Goal: Task Accomplishment & Management: Manage account settings

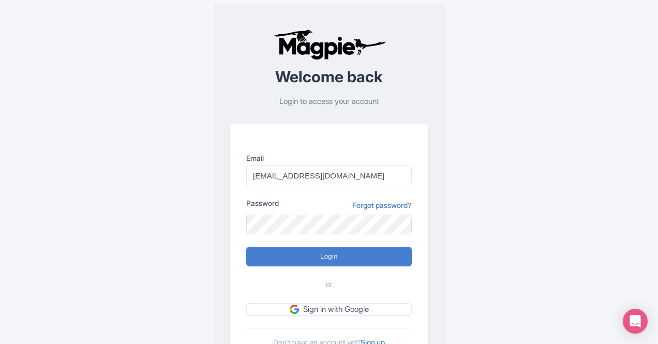
type input "info@thethaipass.com"
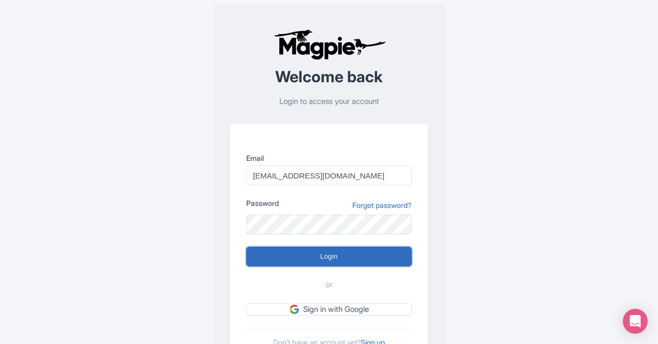
click at [304, 254] on input "Login" at bounding box center [329, 257] width 166 height 20
type input "Logging in..."
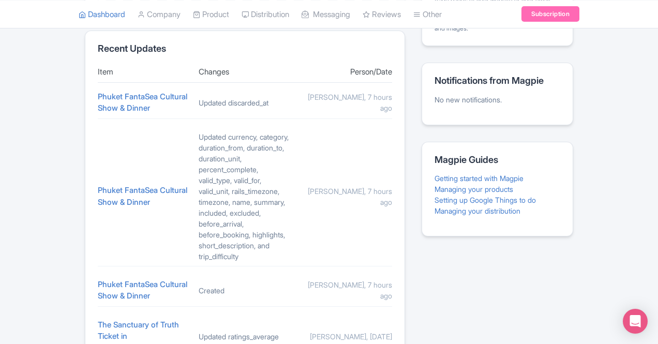
scroll to position [513, 0]
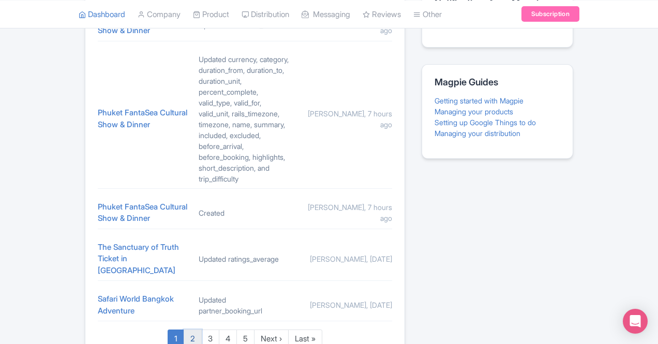
click at [184, 330] on link "2" at bounding box center [193, 339] width 18 height 19
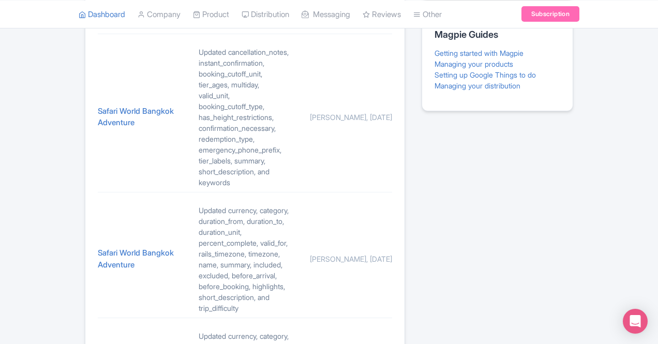
scroll to position [651, 0]
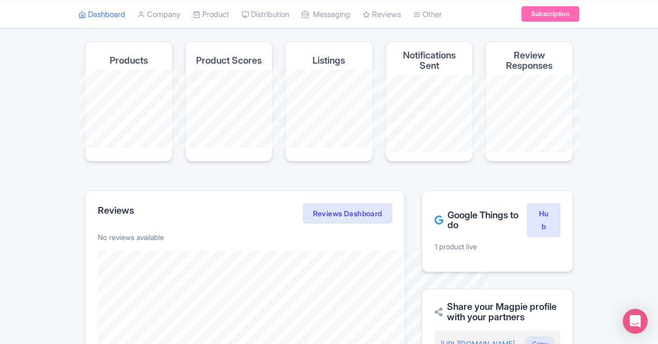
scroll to position [57, 0]
click at [476, 240] on p "1 product live" at bounding box center [498, 245] width 126 height 11
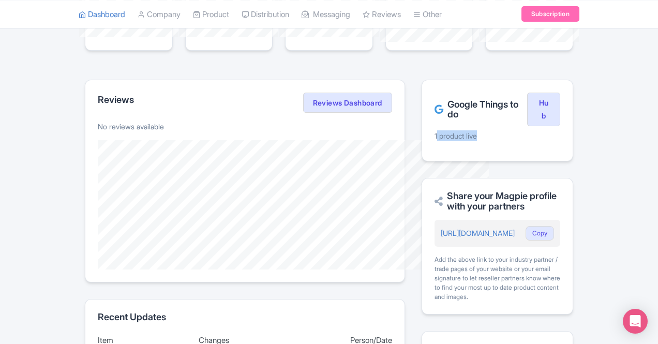
scroll to position [198, 0]
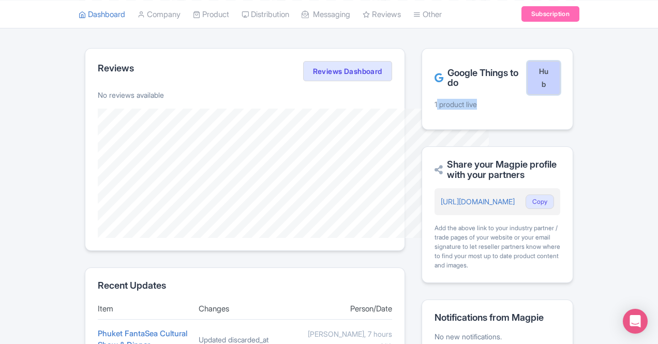
click at [560, 61] on link "Hub" at bounding box center [543, 78] width 33 height 34
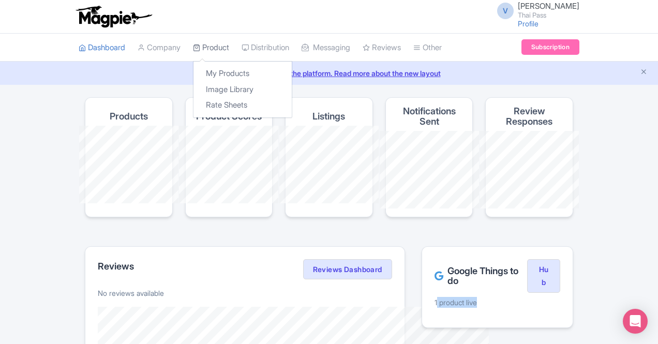
click at [193, 41] on link "Product" at bounding box center [211, 48] width 36 height 28
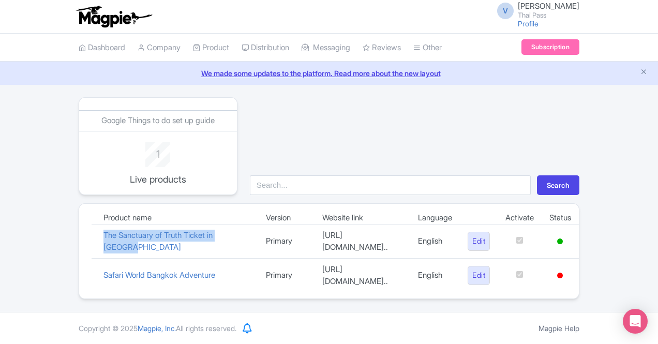
drag, startPoint x: 199, startPoint y: 239, endPoint x: 25, endPoint y: 227, distance: 174.8
click at [96, 227] on td "The Sanctuary of Truth Ticket in [GEOGRAPHIC_DATA]" at bounding box center [177, 242] width 163 height 34
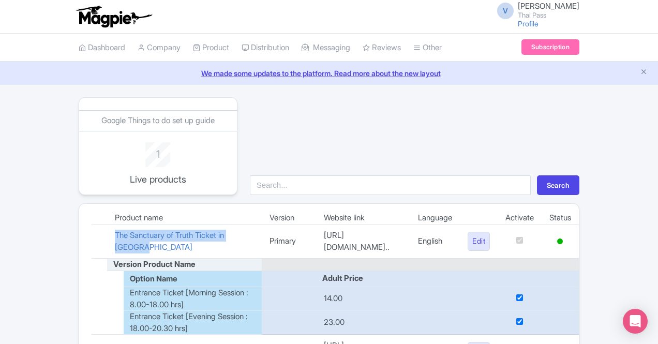
copy link "The Sanctuary of Truth Ticket in [GEOGRAPHIC_DATA]"
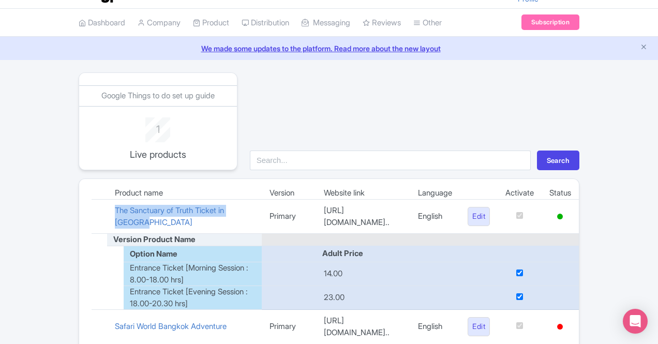
scroll to position [50, 0]
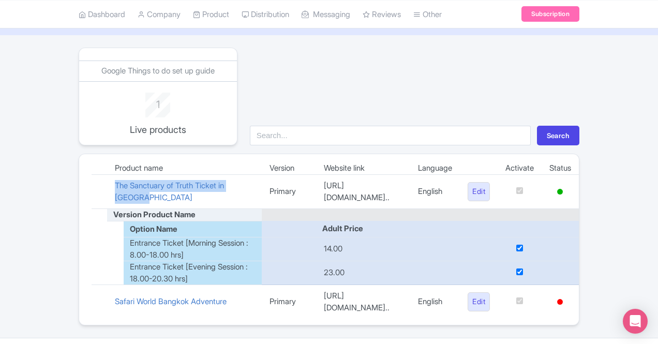
click at [210, 188] on td "The Sanctuary of Truth Ticket in [GEOGRAPHIC_DATA]" at bounding box center [184, 192] width 155 height 34
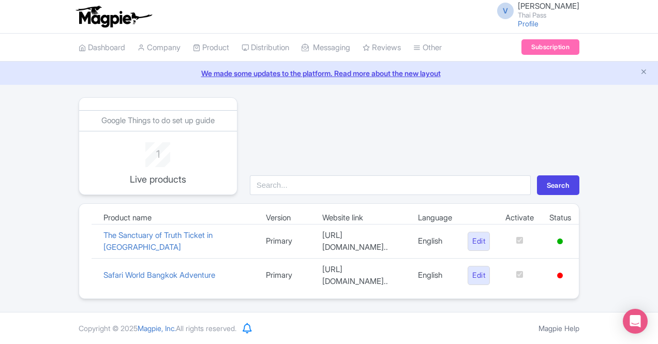
scroll to position [0, 0]
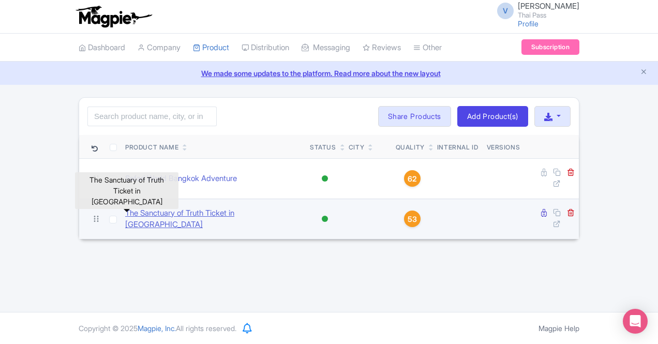
click at [144, 209] on link "The Sanctuary of Truth Ticket in [GEOGRAPHIC_DATA]" at bounding box center [213, 219] width 176 height 23
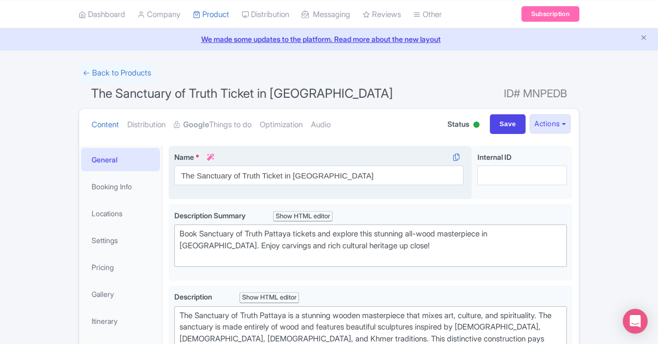
scroll to position [72, 0]
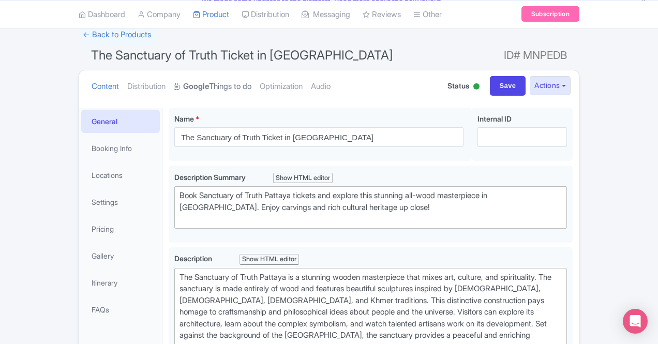
click at [174, 88] on link "Google Things to do" at bounding box center [213, 86] width 78 height 33
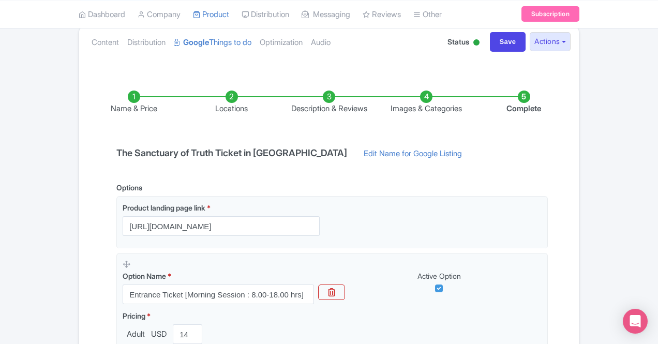
scroll to position [129, 0]
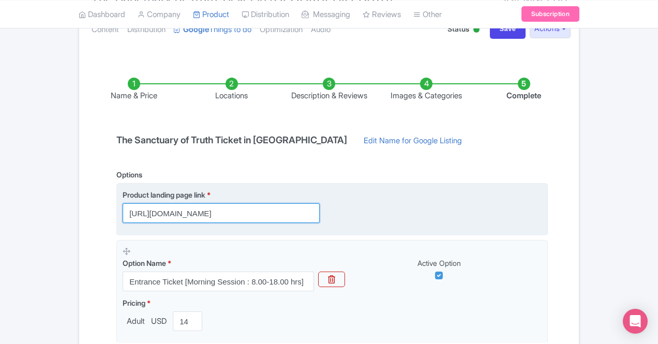
click at [238, 213] on input "[URL][DOMAIN_NAME]" at bounding box center [221, 213] width 197 height 20
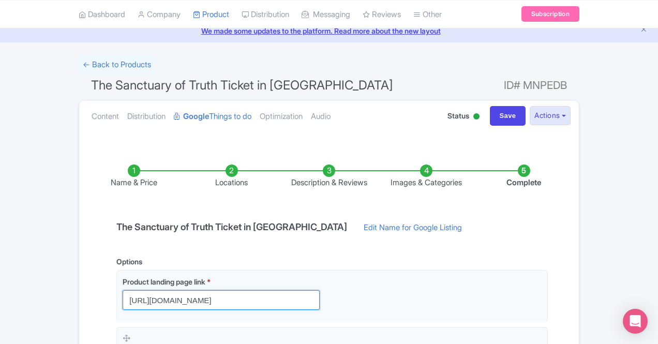
scroll to position [0, 0]
